Goal: Information Seeking & Learning: Learn about a topic

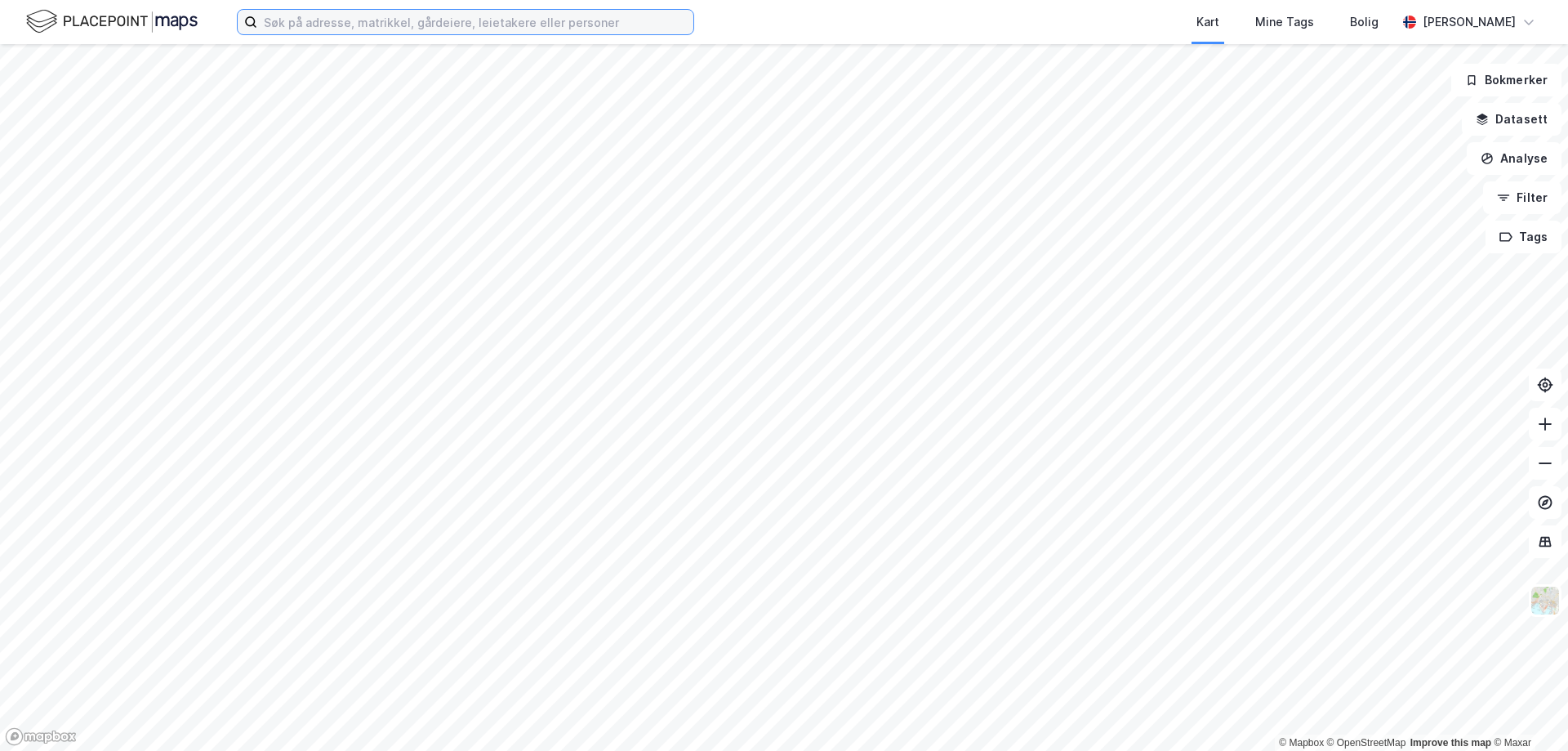
click at [398, 18] on input at bounding box center [475, 22] width 436 height 24
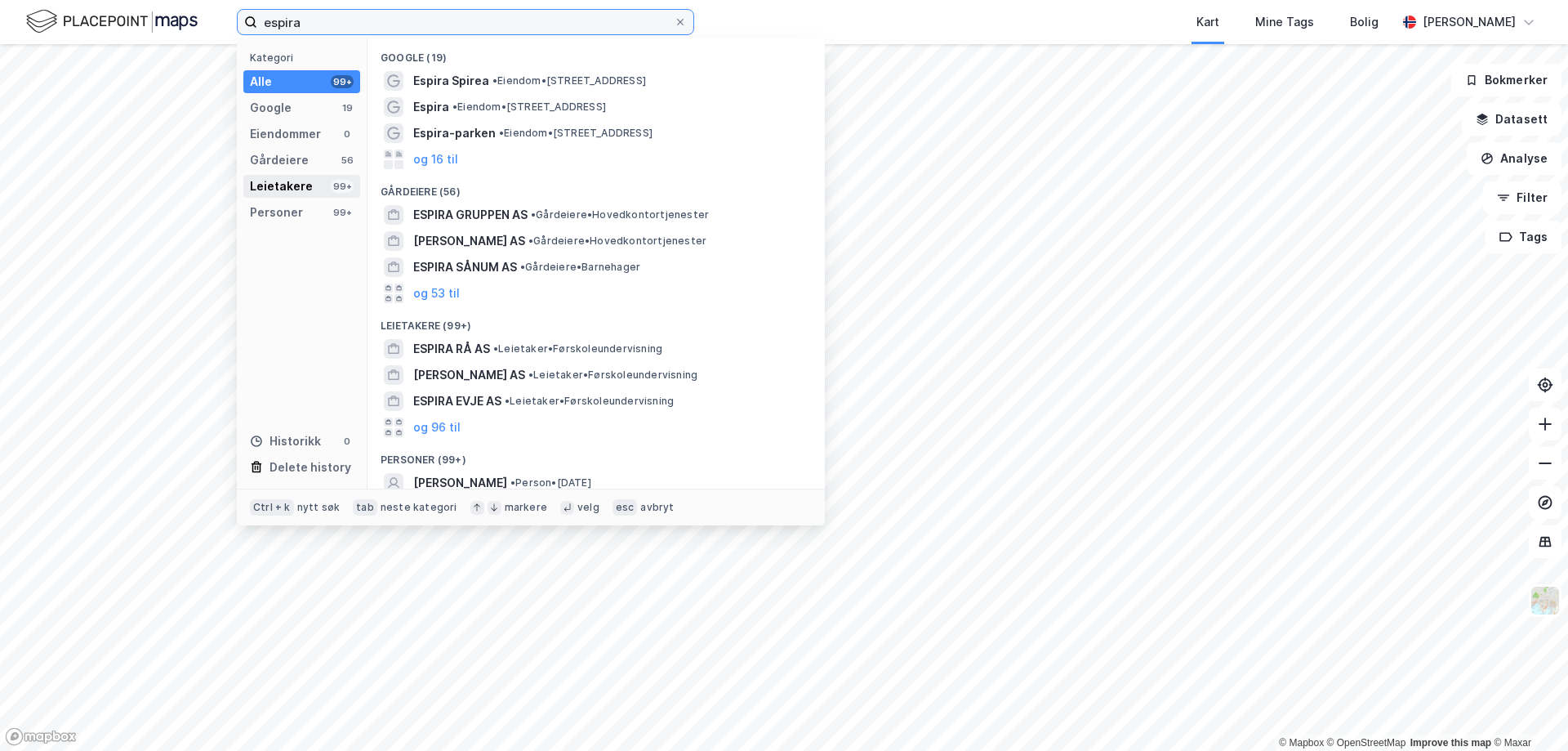
type input "espira"
click at [323, 188] on div "Leietakere 99+" at bounding box center [301, 185] width 117 height 23
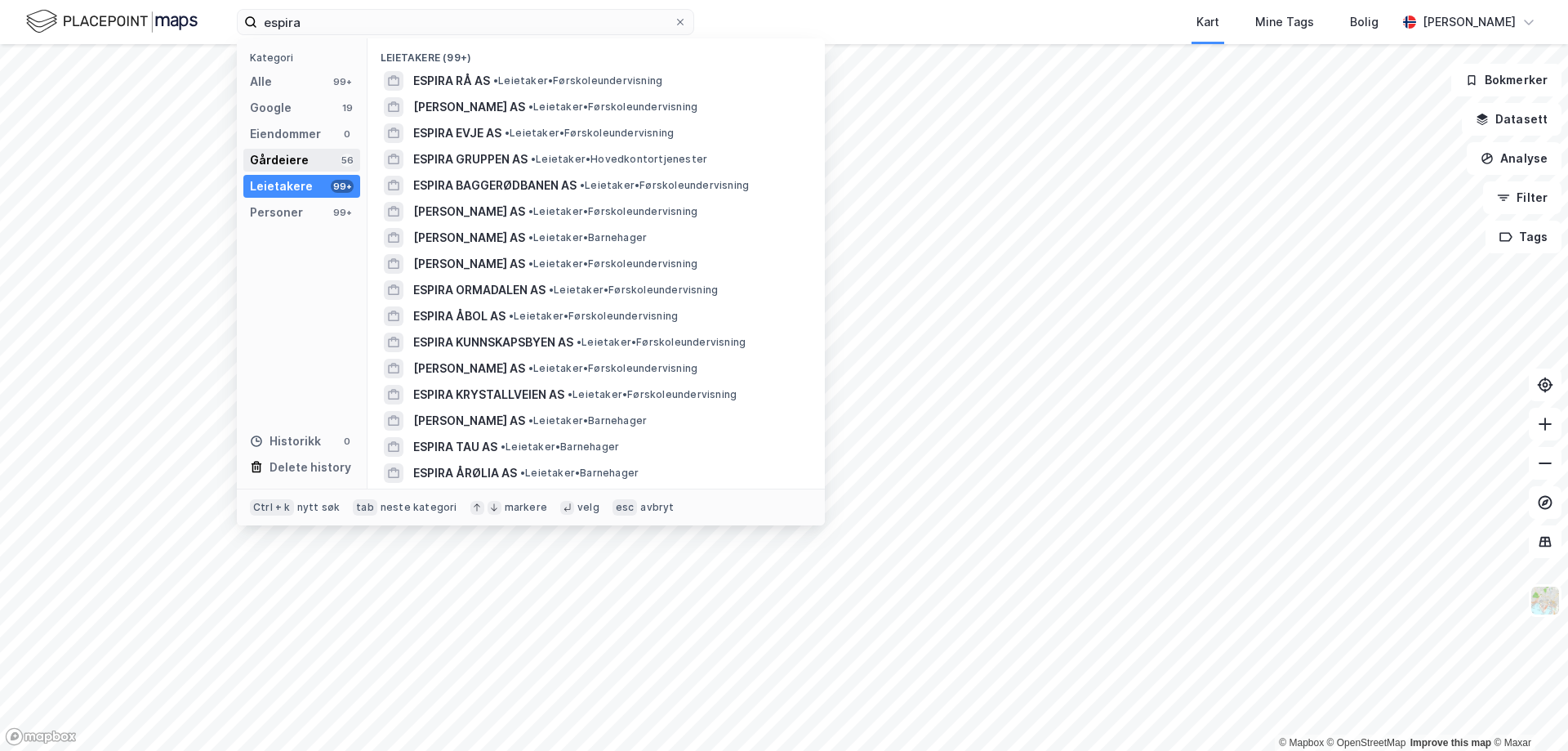
click at [315, 157] on div "Gårdeiere 56" at bounding box center [301, 159] width 117 height 23
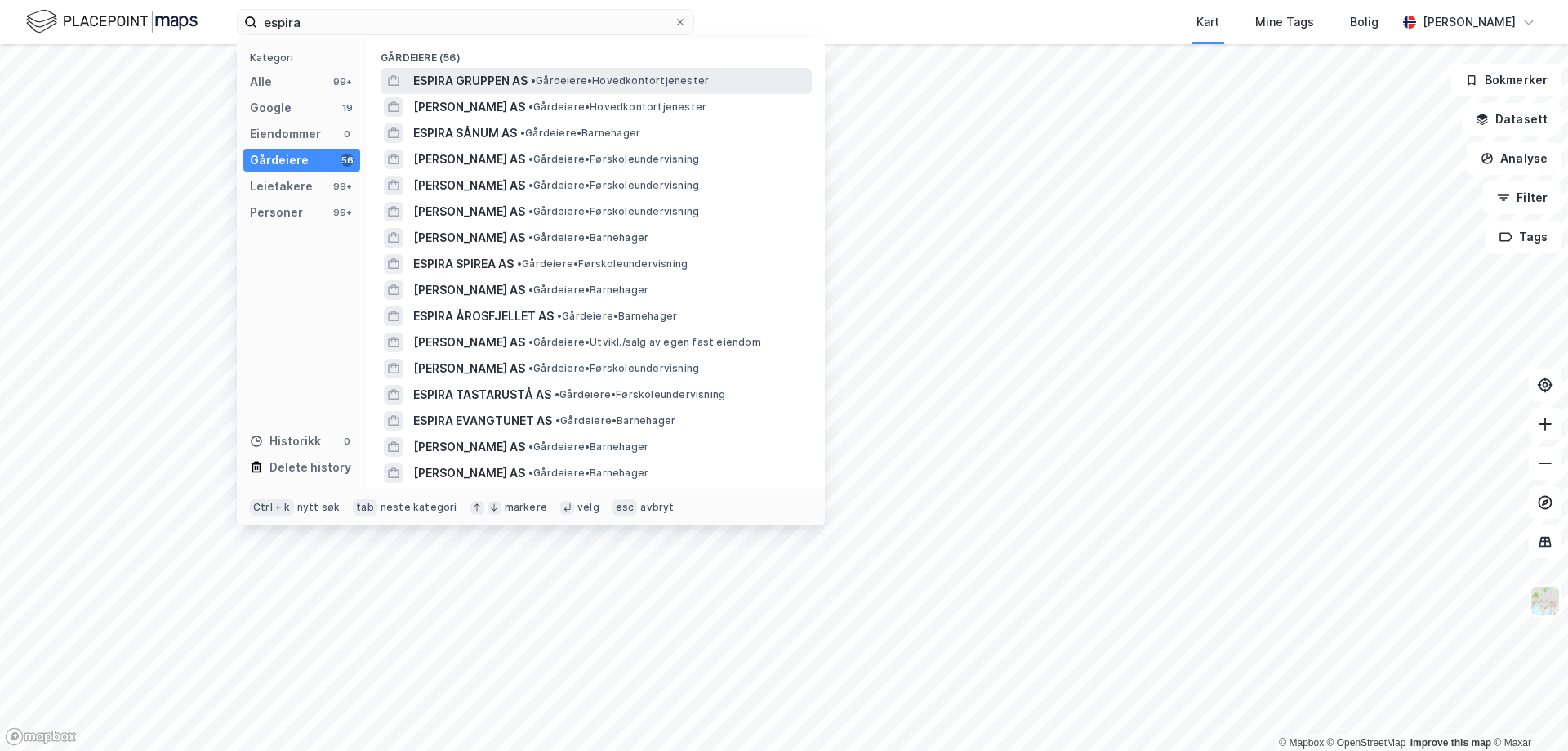
click at [556, 85] on span "• Gårdeiere • Hovedkontortjenester" at bounding box center [620, 81] width 178 height 13
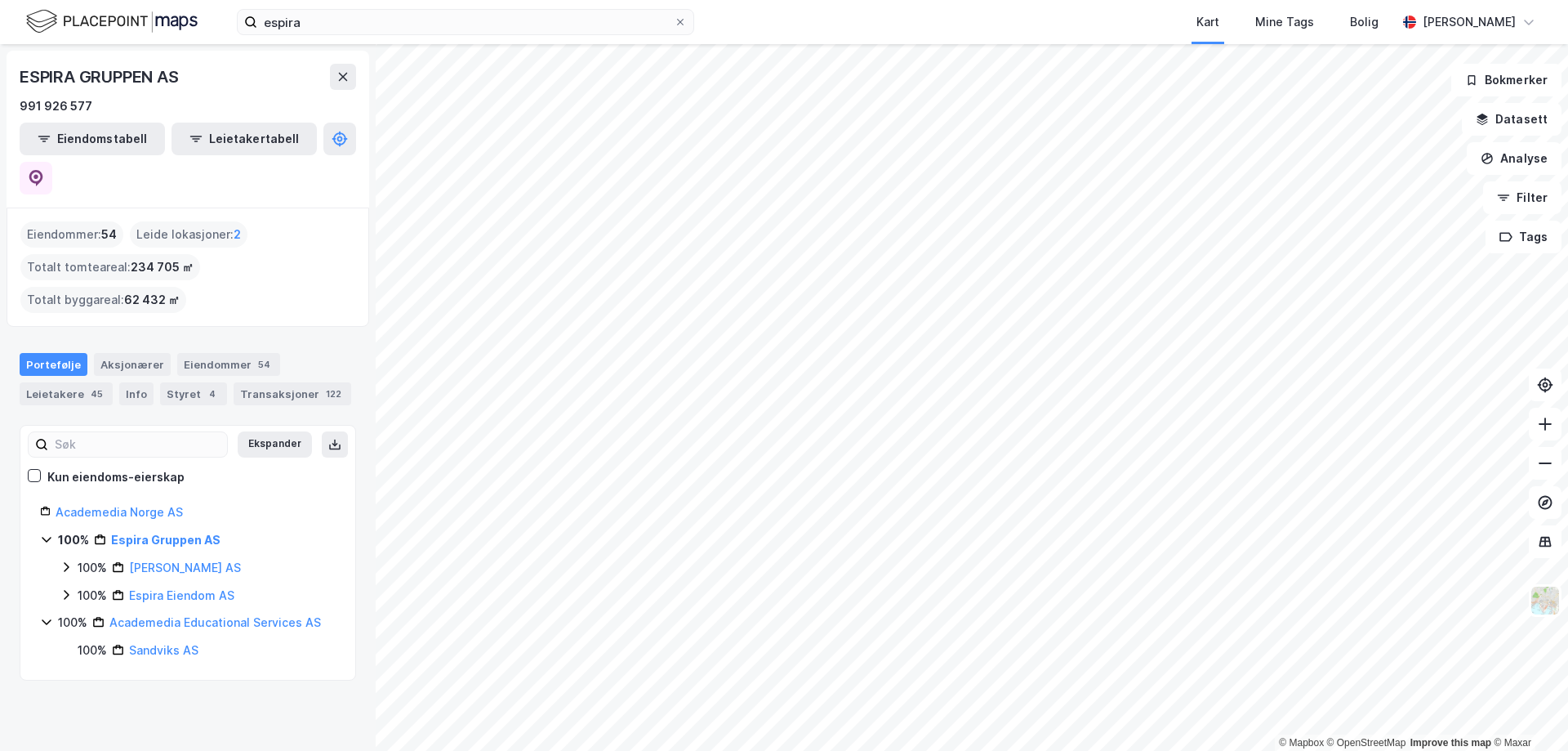
click at [348, 274] on div "Eiendommer : 54 Leide lokasjoner : 2 Totalt tomteareal : 234 705 ㎡ Totalt bygga…" at bounding box center [187, 267] width 363 height 119
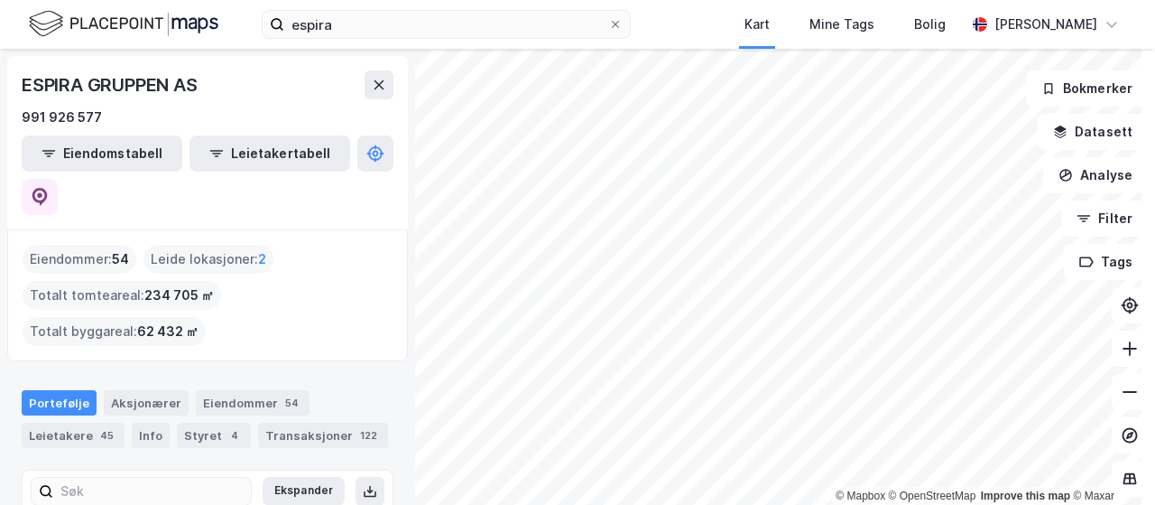
click at [381, 245] on div "Eiendommer : 54 Leide lokasjoner : 2 Totalt tomteareal : 234 705 ㎡ Totalt bygga…" at bounding box center [208, 295] width 370 height 101
click at [374, 245] on div "Eiendommer : 54 Leide lokasjoner : 2 Totalt tomteareal : 234 705 ㎡ Totalt bygga…" at bounding box center [208, 295] width 370 height 101
